Goal: Task Accomplishment & Management: Manage account settings

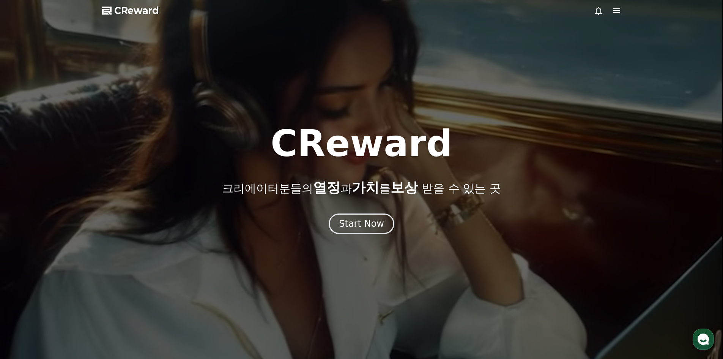
click at [622, 2] on div at bounding box center [361, 179] width 723 height 359
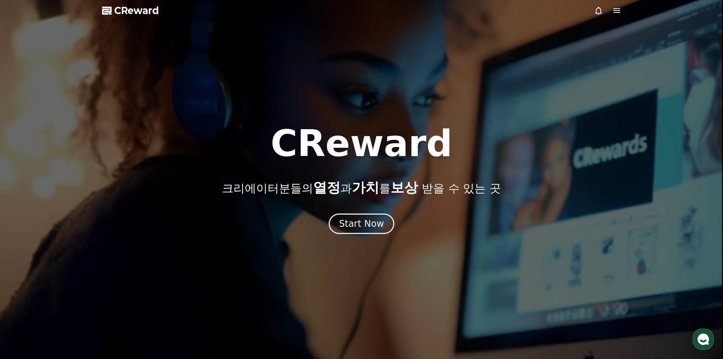
click at [622, 8] on div at bounding box center [361, 179] width 723 height 359
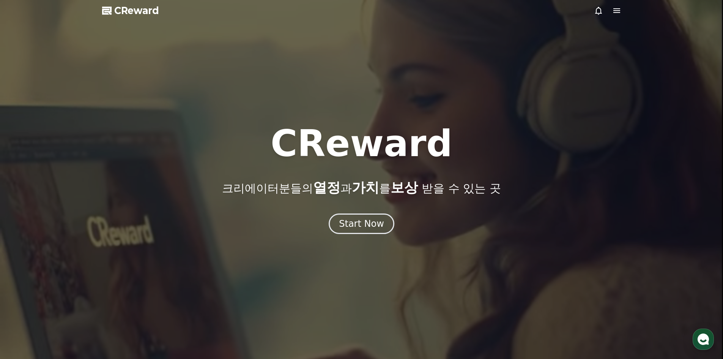
click at [619, 10] on icon at bounding box center [616, 10] width 9 height 9
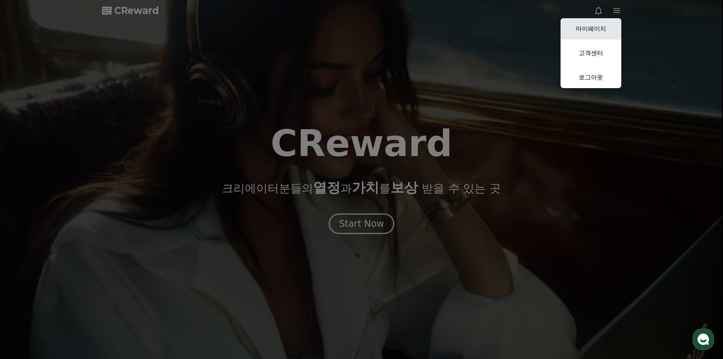
click at [605, 24] on link "마이페이지" at bounding box center [591, 28] width 61 height 21
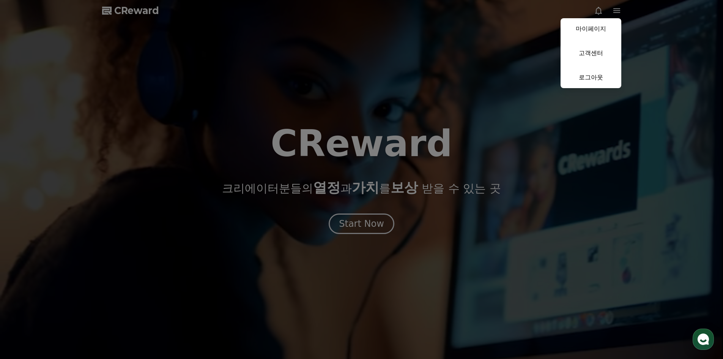
select select "**********"
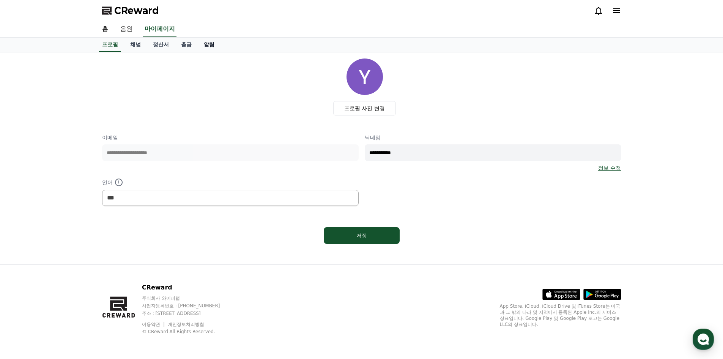
click at [204, 45] on link "알림" at bounding box center [209, 45] width 23 height 14
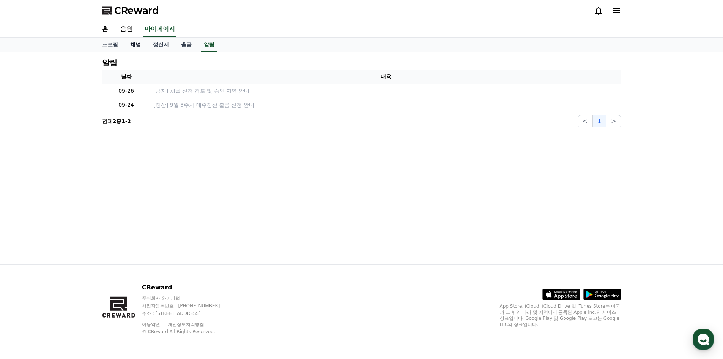
click at [130, 43] on link "채널" at bounding box center [135, 45] width 23 height 14
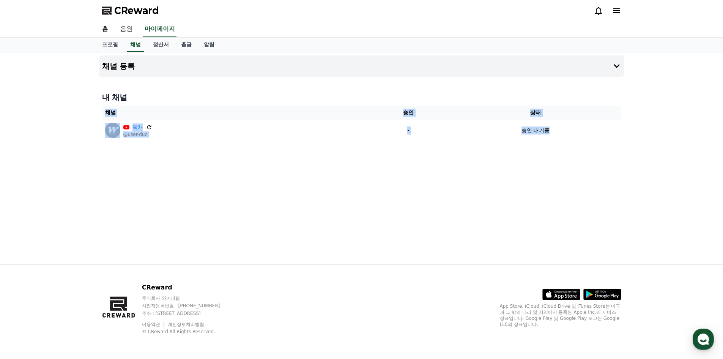
drag, startPoint x: 502, startPoint y: 131, endPoint x: 515, endPoint y: 173, distance: 43.9
click at [515, 173] on div "채널 등록 내 채널 채널 승인 상태 덕채 @user-duc - 승인 대기중" at bounding box center [361, 158] width 531 height 212
